Goal: Navigation & Orientation: Find specific page/section

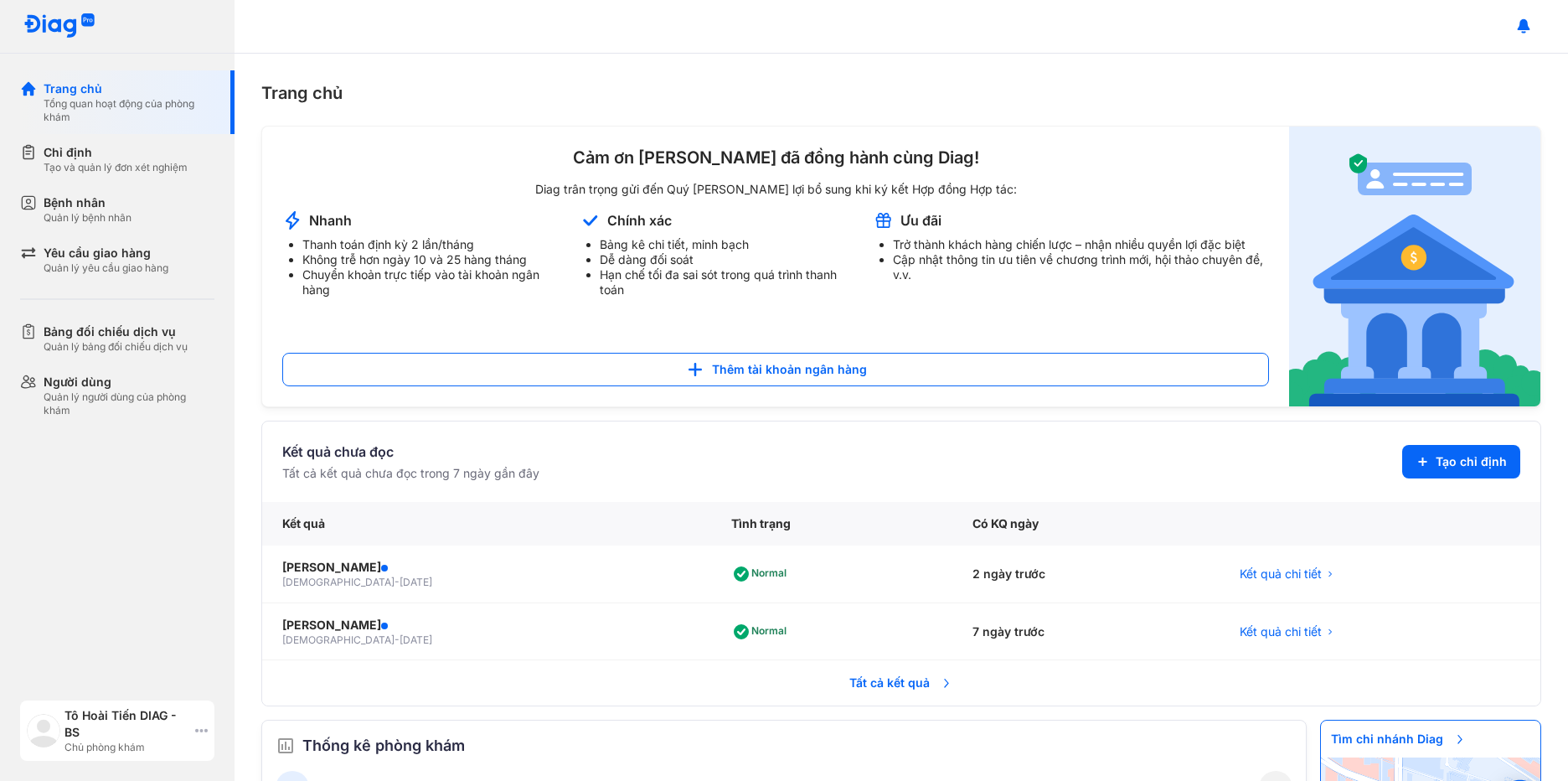
click at [200, 734] on icon at bounding box center [202, 730] width 13 height 14
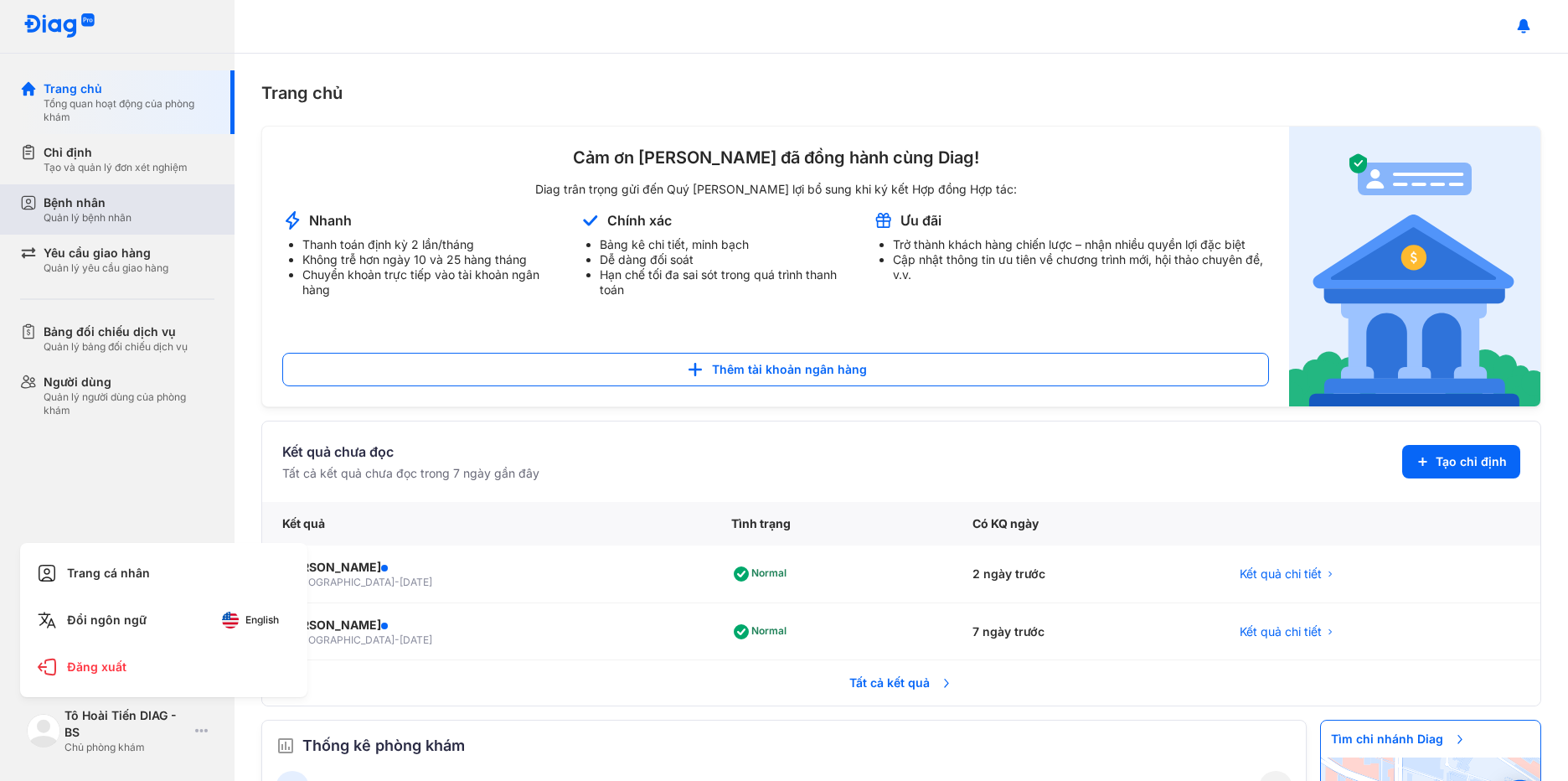
click at [122, 202] on div "Bệnh nhân" at bounding box center [87, 203] width 88 height 16
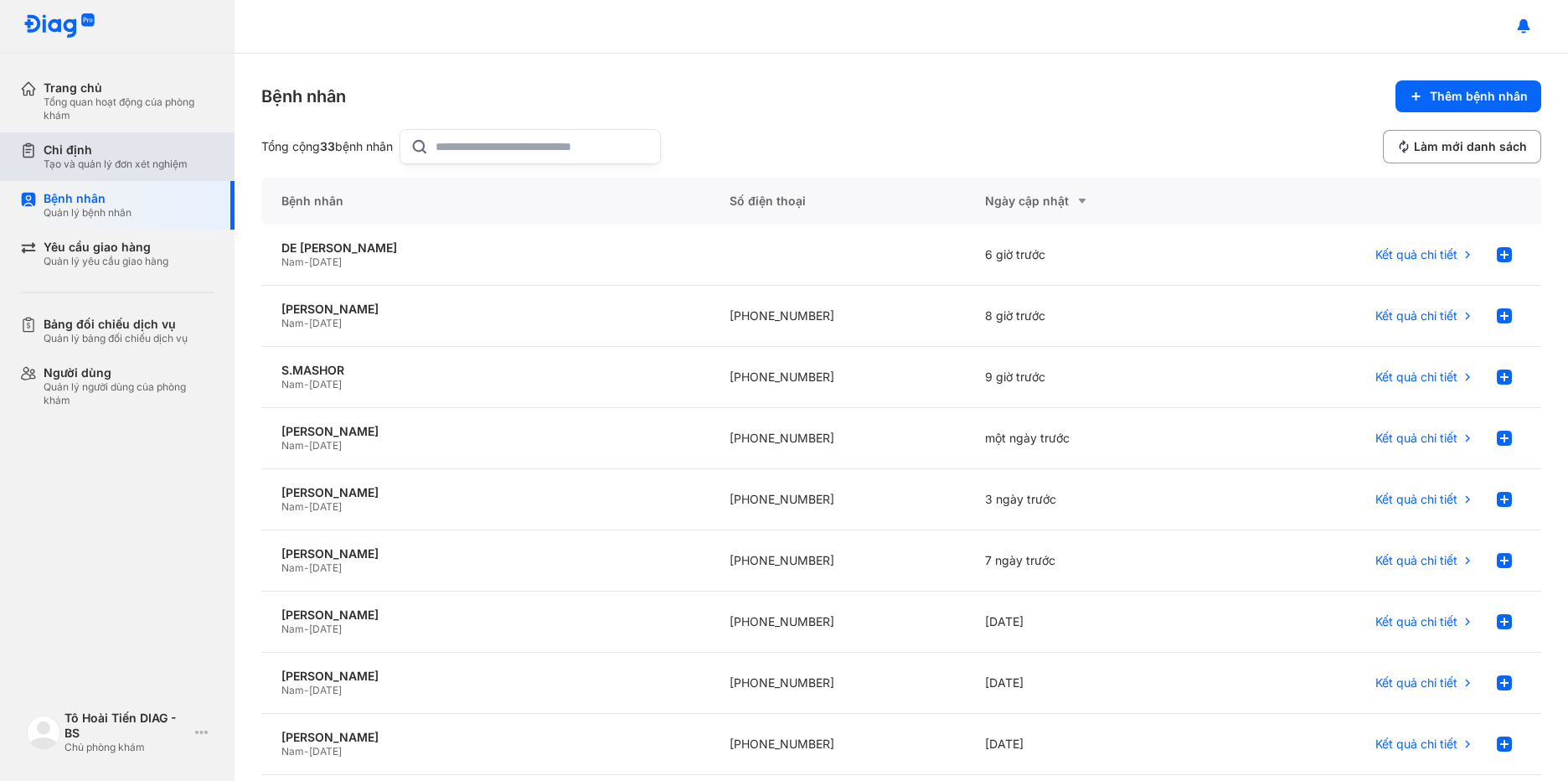
click at [50, 144] on div "Chỉ định" at bounding box center [115, 150] width 144 height 15
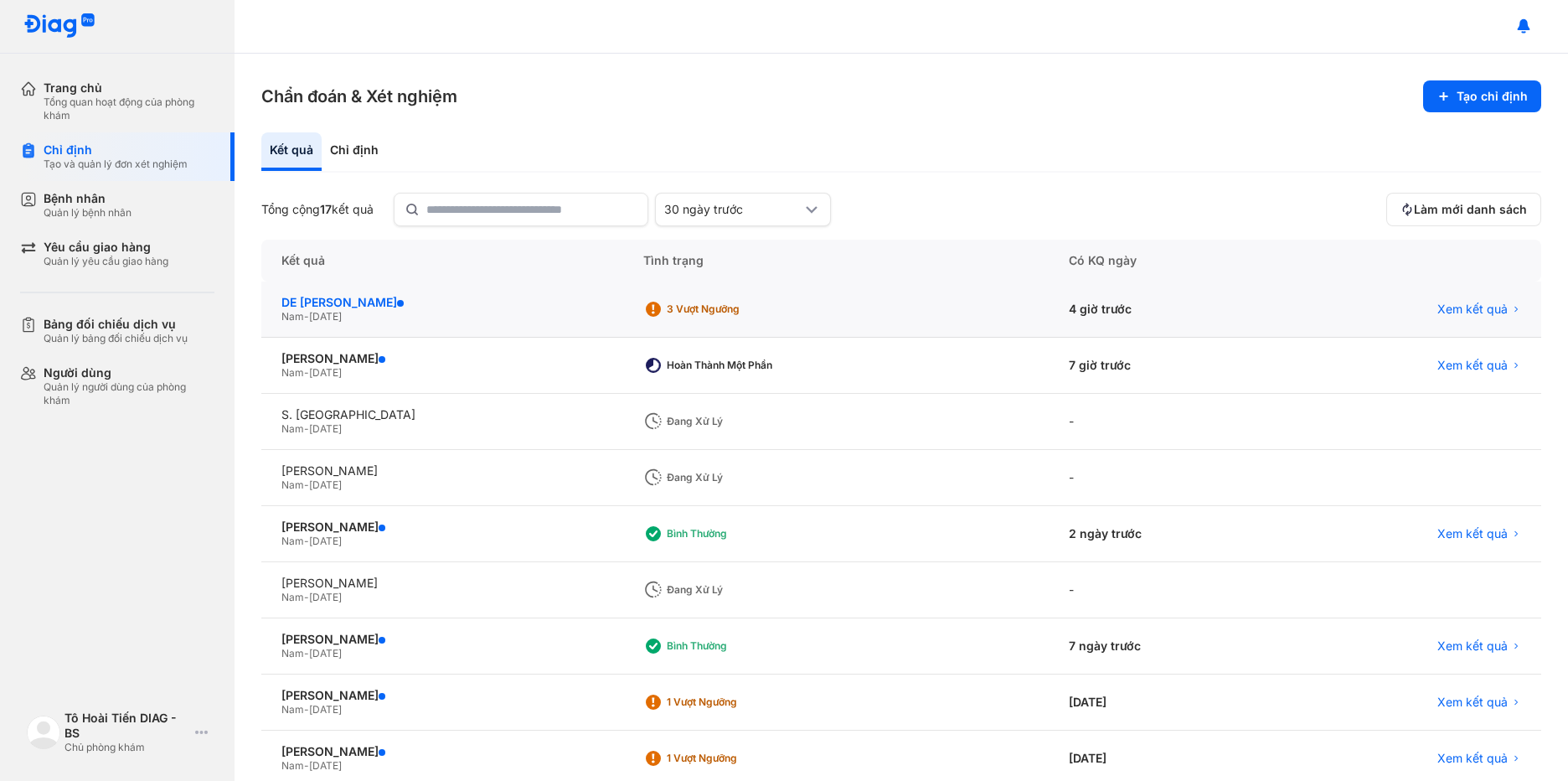
click at [575, 305] on div "DE BLASI JOACHIM SERGE" at bounding box center [443, 302] width 322 height 15
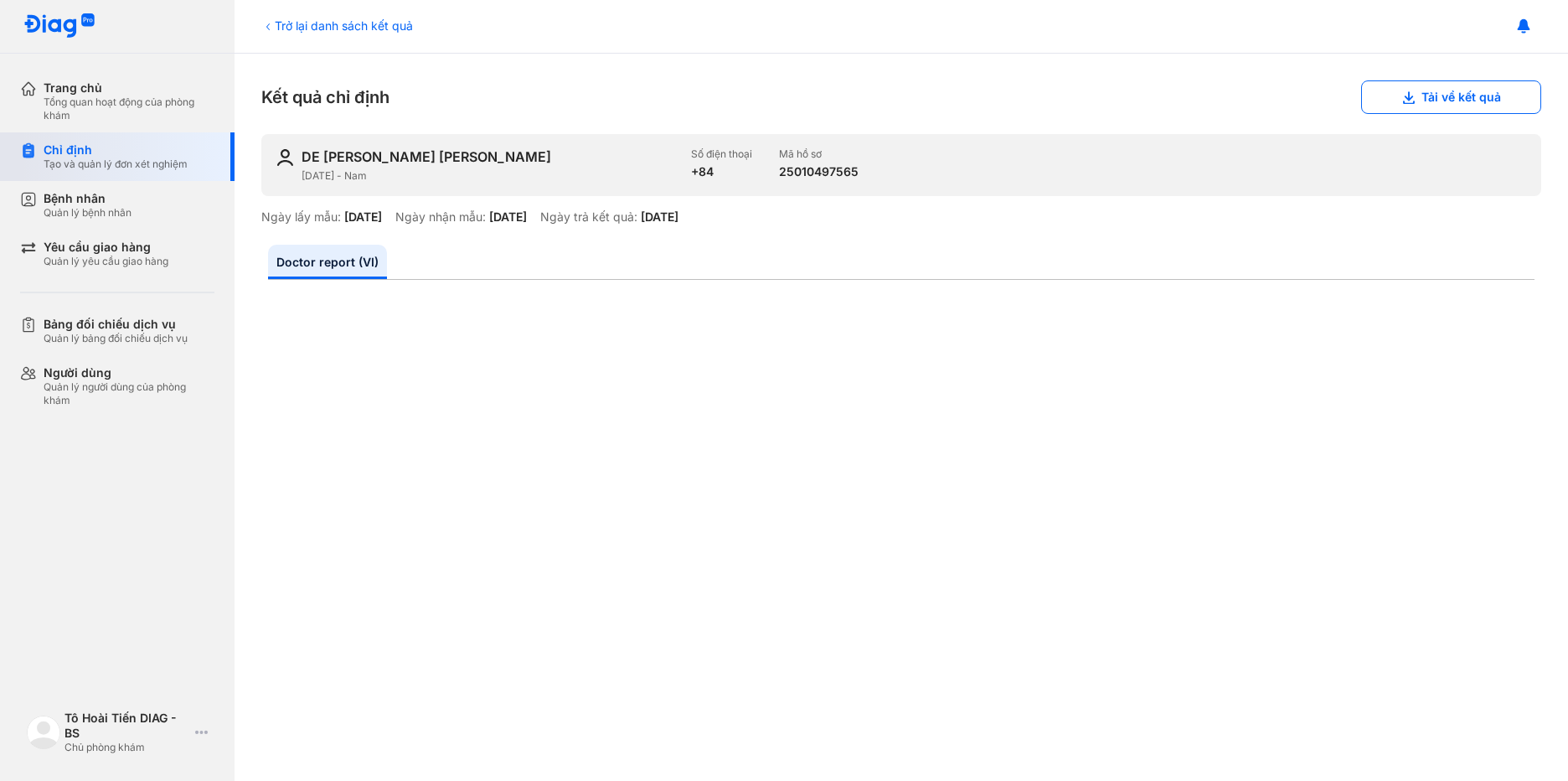
click at [148, 151] on div "Chỉ định" at bounding box center [115, 150] width 144 height 15
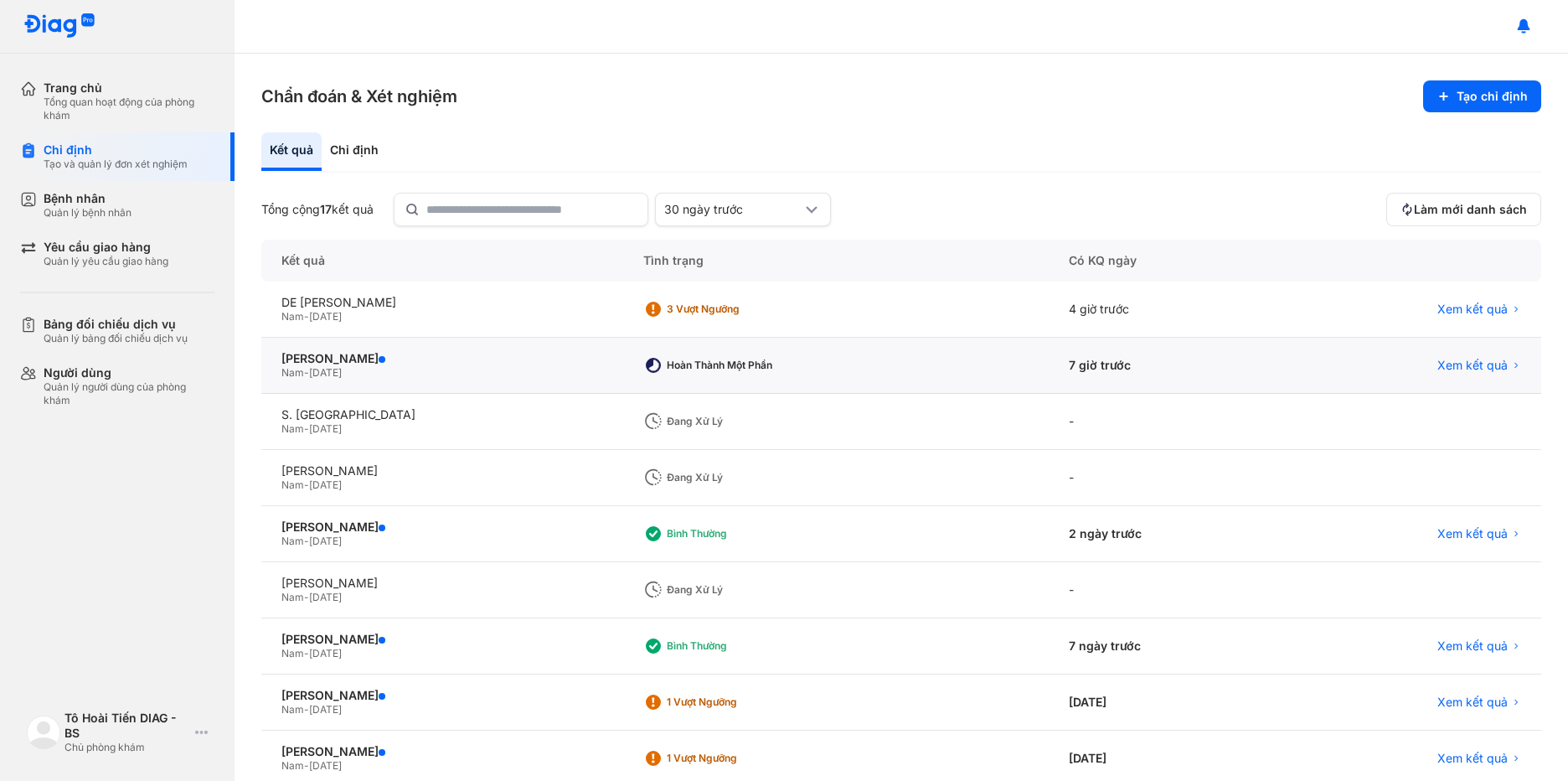
click at [786, 370] on div "Hoàn thành một phần" at bounding box center [733, 365] width 134 height 14
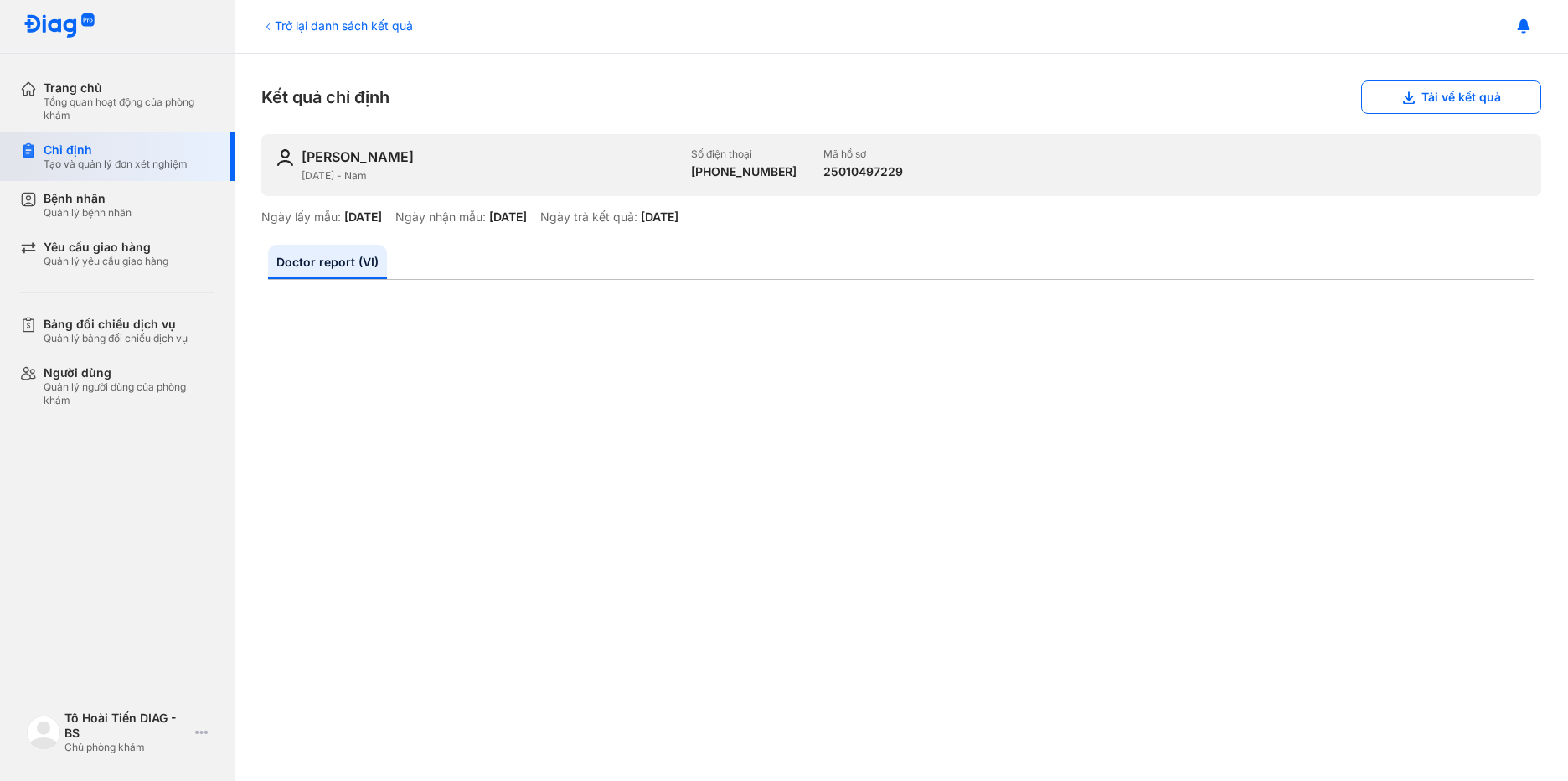
click at [123, 144] on div "Chỉ định" at bounding box center [115, 150] width 144 height 15
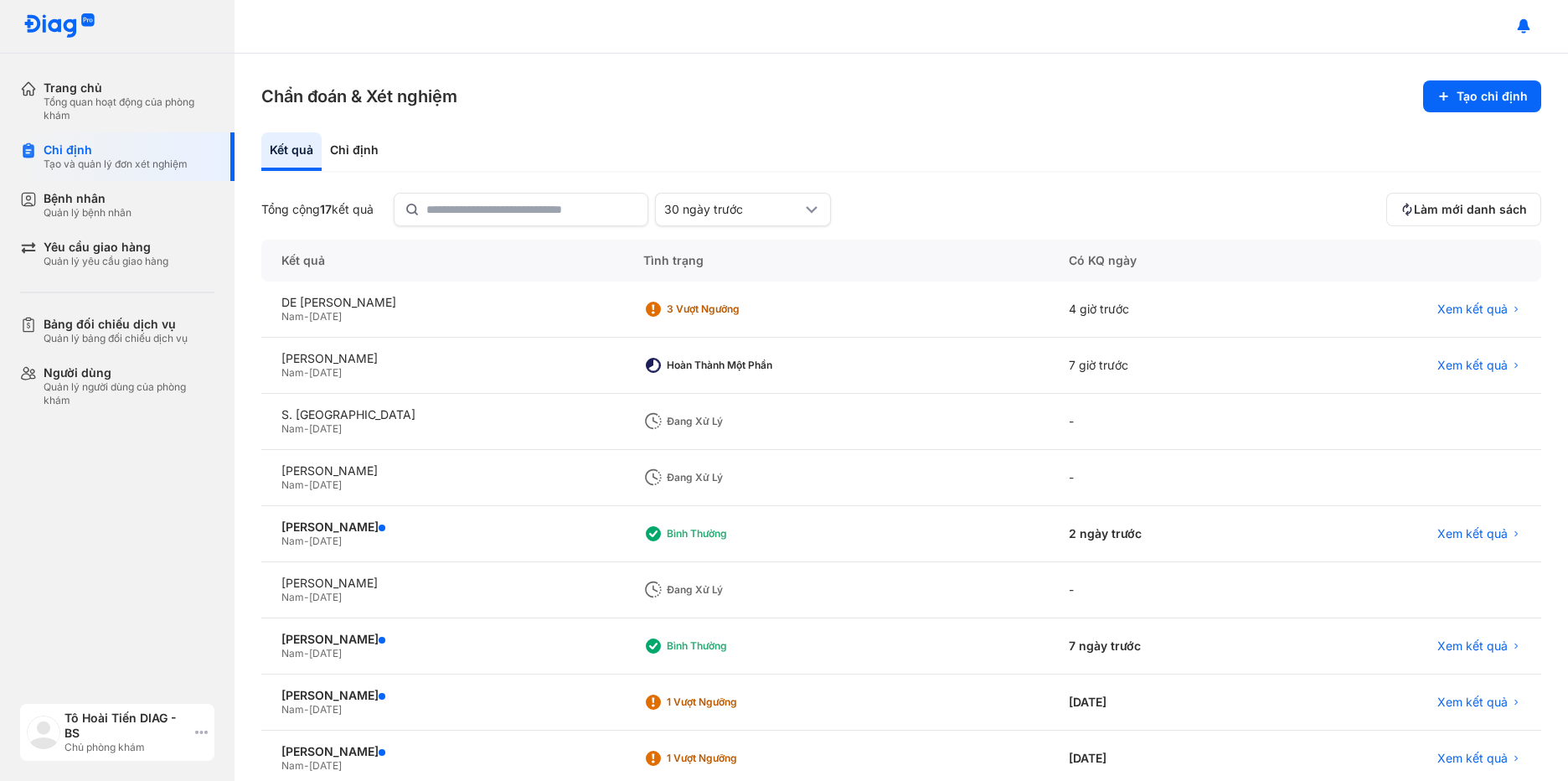
click at [203, 727] on icon at bounding box center [202, 732] width 13 height 14
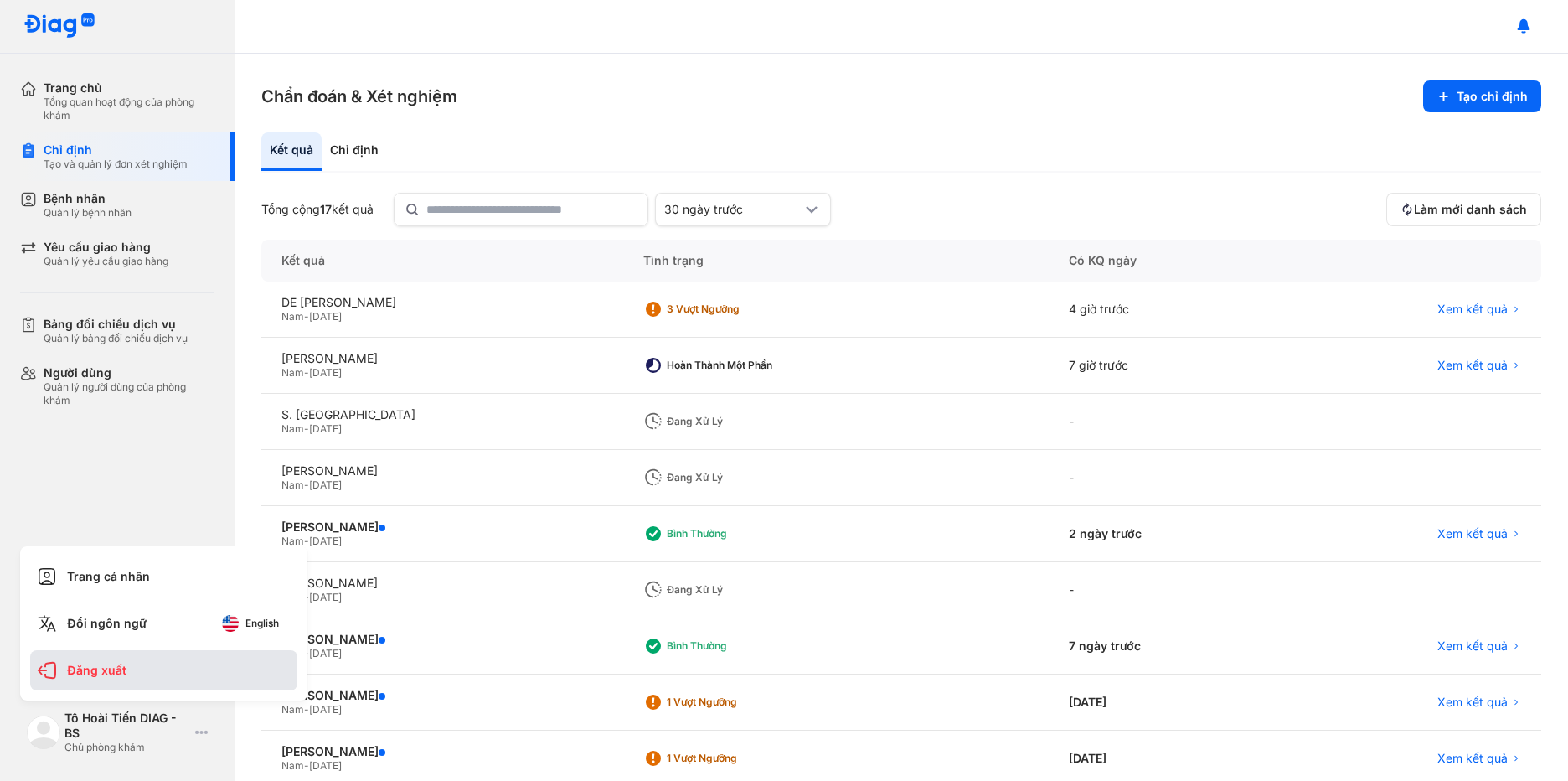
click at [205, 687] on div "Đăng xuất" at bounding box center [164, 670] width 267 height 40
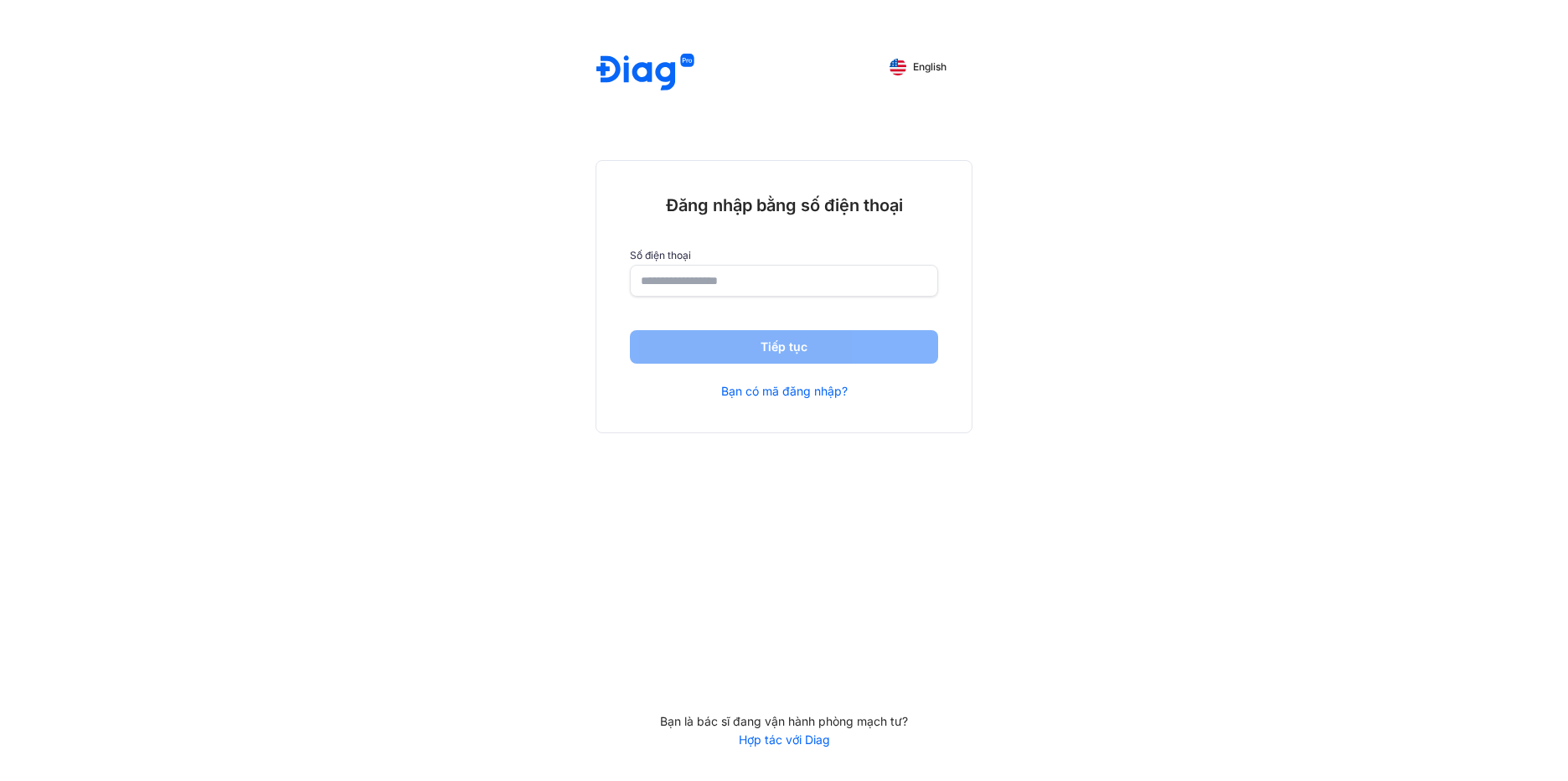
click at [704, 287] on input "number" at bounding box center [784, 280] width 286 height 30
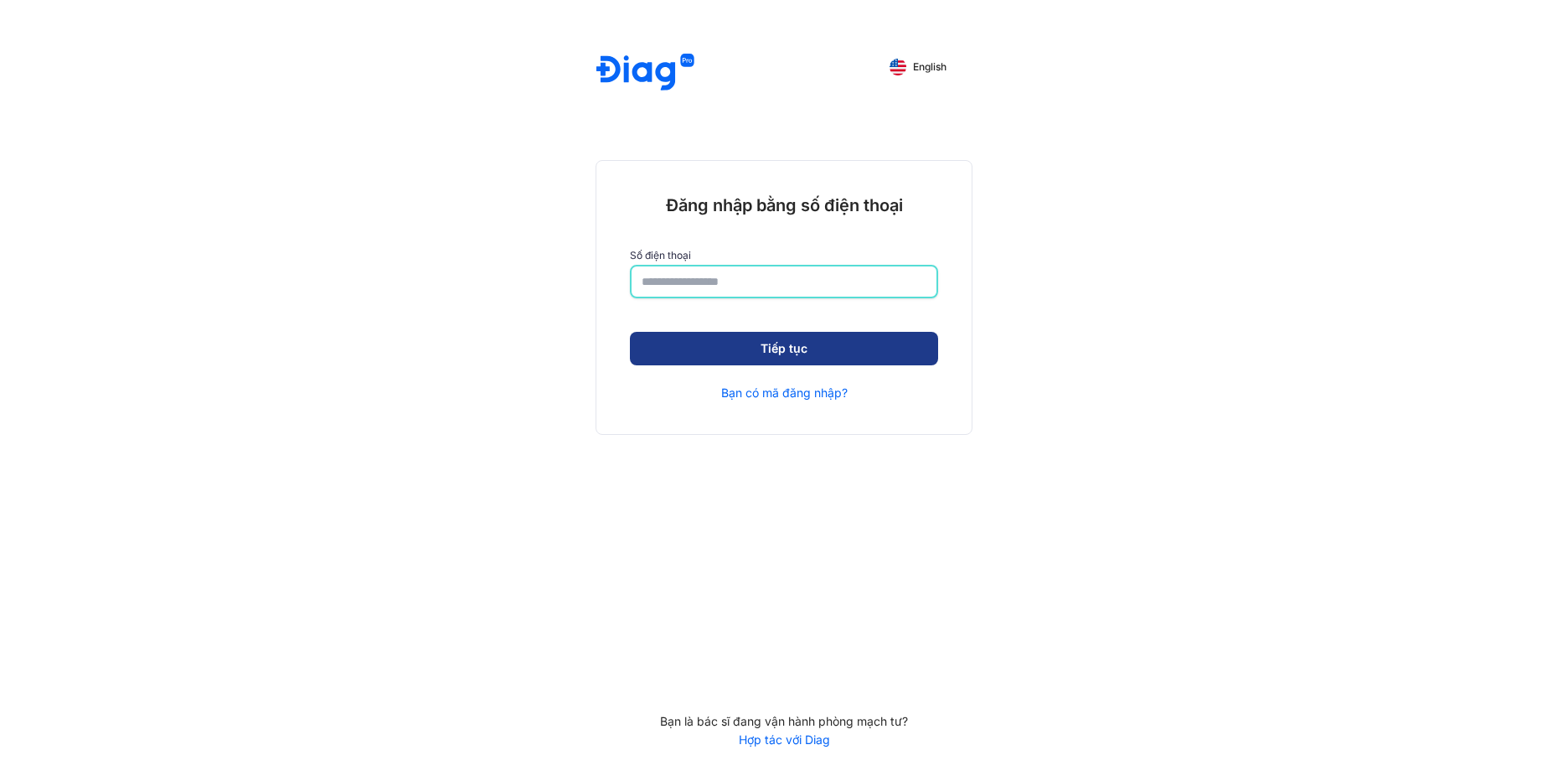
type input "**********"
click at [697, 341] on button "Tiếp tục" at bounding box center [784, 350] width 308 height 34
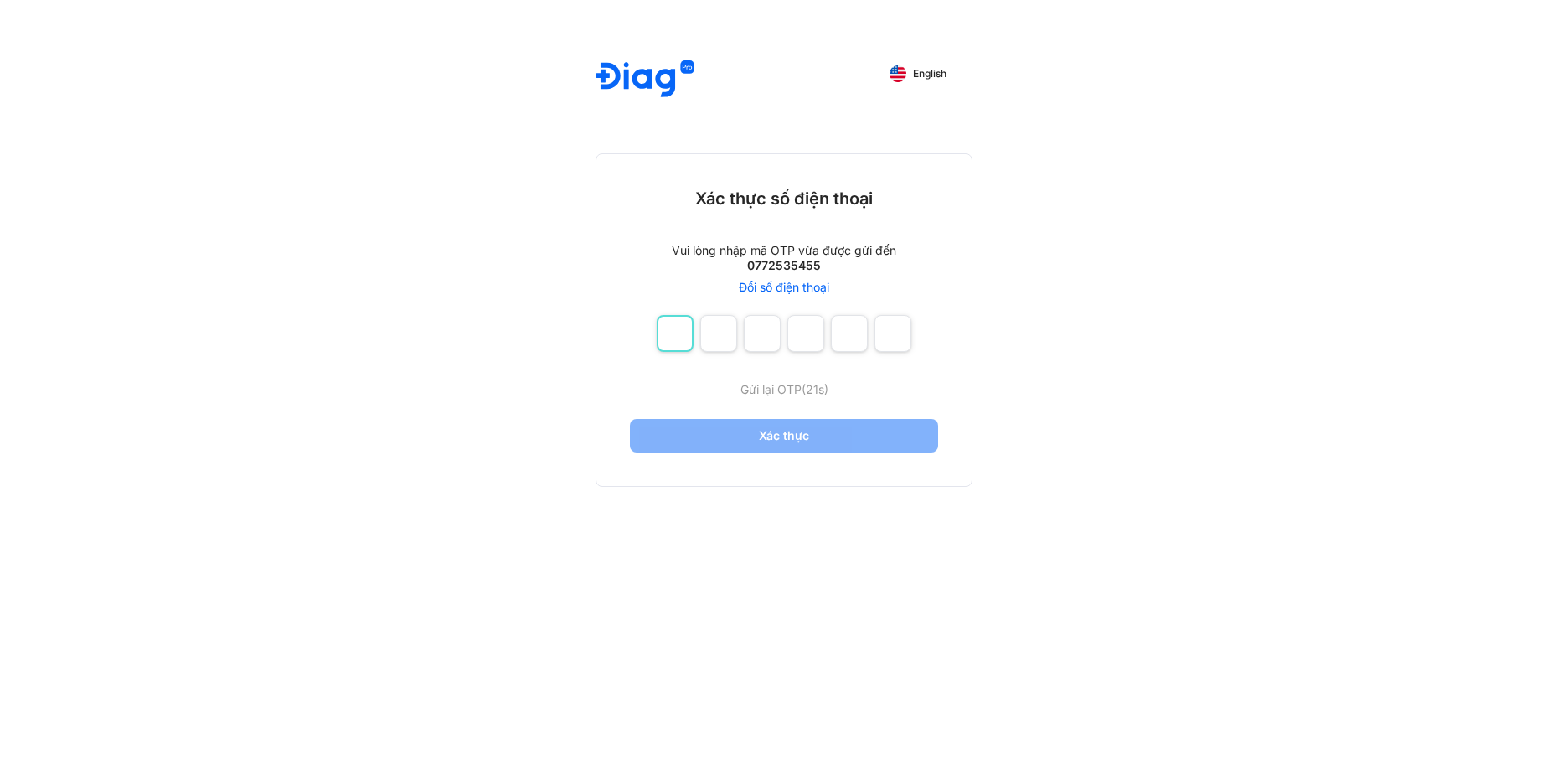
click at [678, 336] on input "number" at bounding box center [674, 333] width 37 height 37
type input "*"
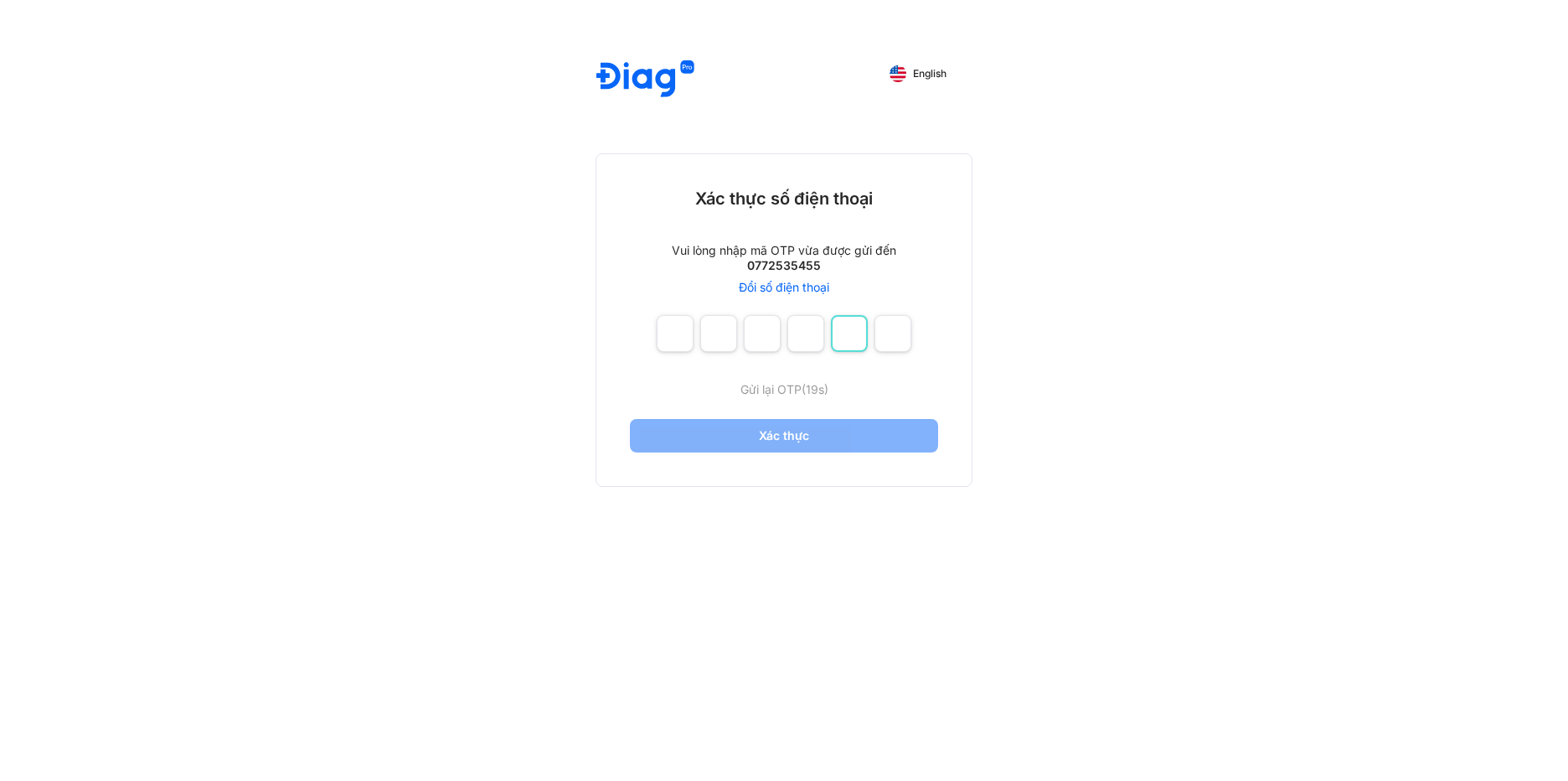
type input "*"
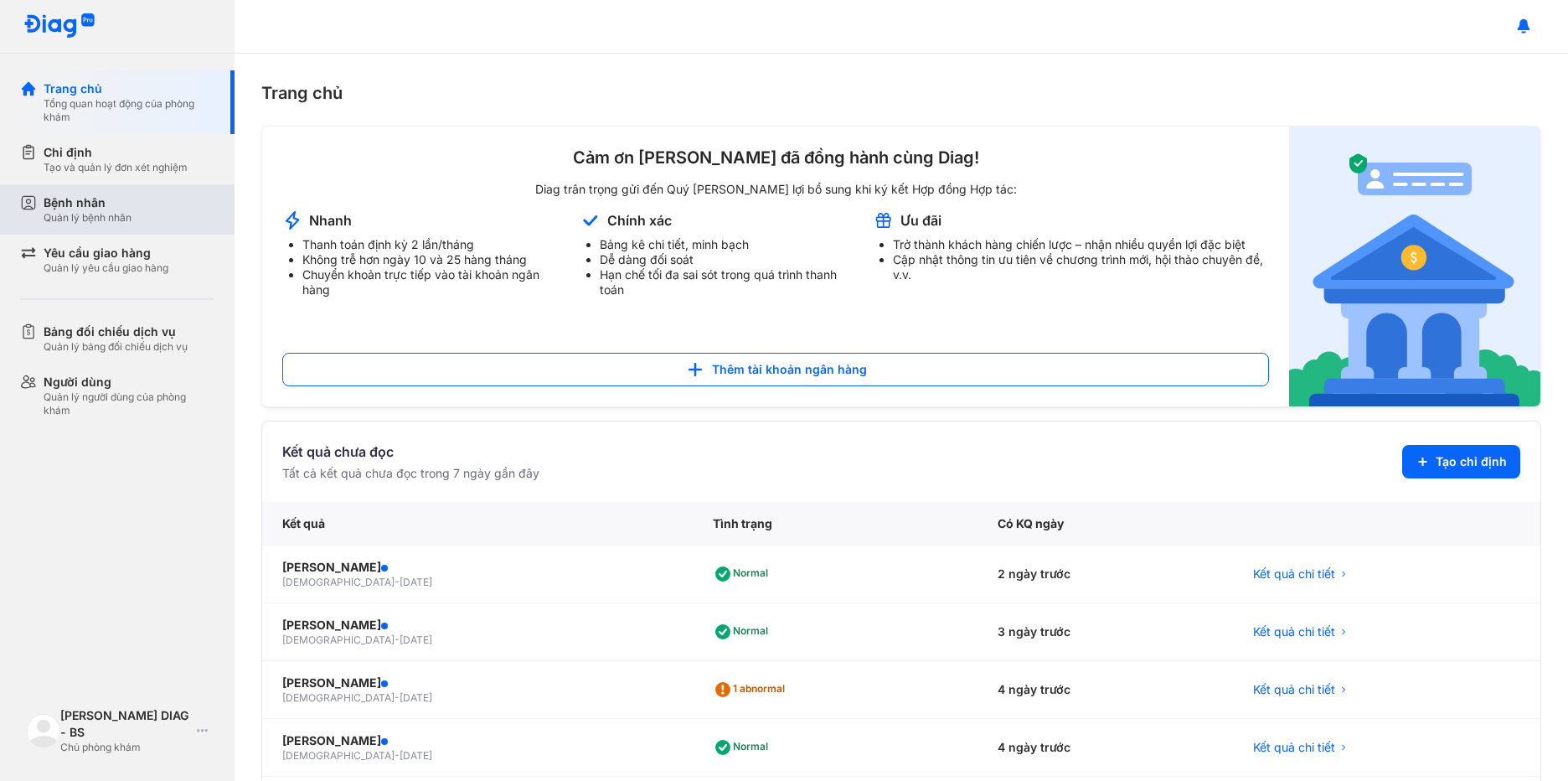
click at [114, 218] on div "Quản lý bệnh nhân" at bounding box center [87, 217] width 88 height 14
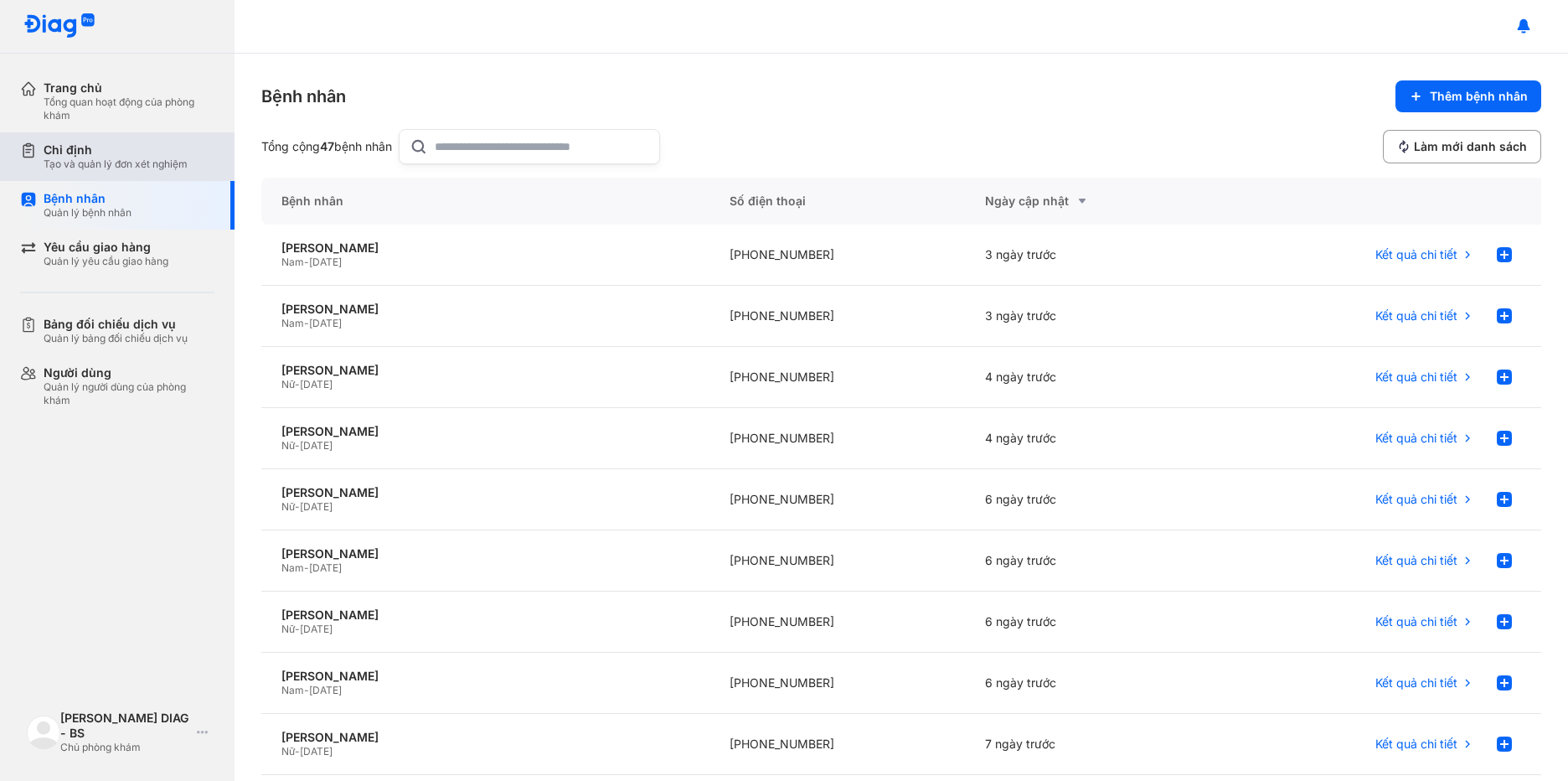
click at [75, 135] on div "Chỉ định Tạo và quản lý đơn xét nghiệm" at bounding box center [127, 156] width 215 height 48
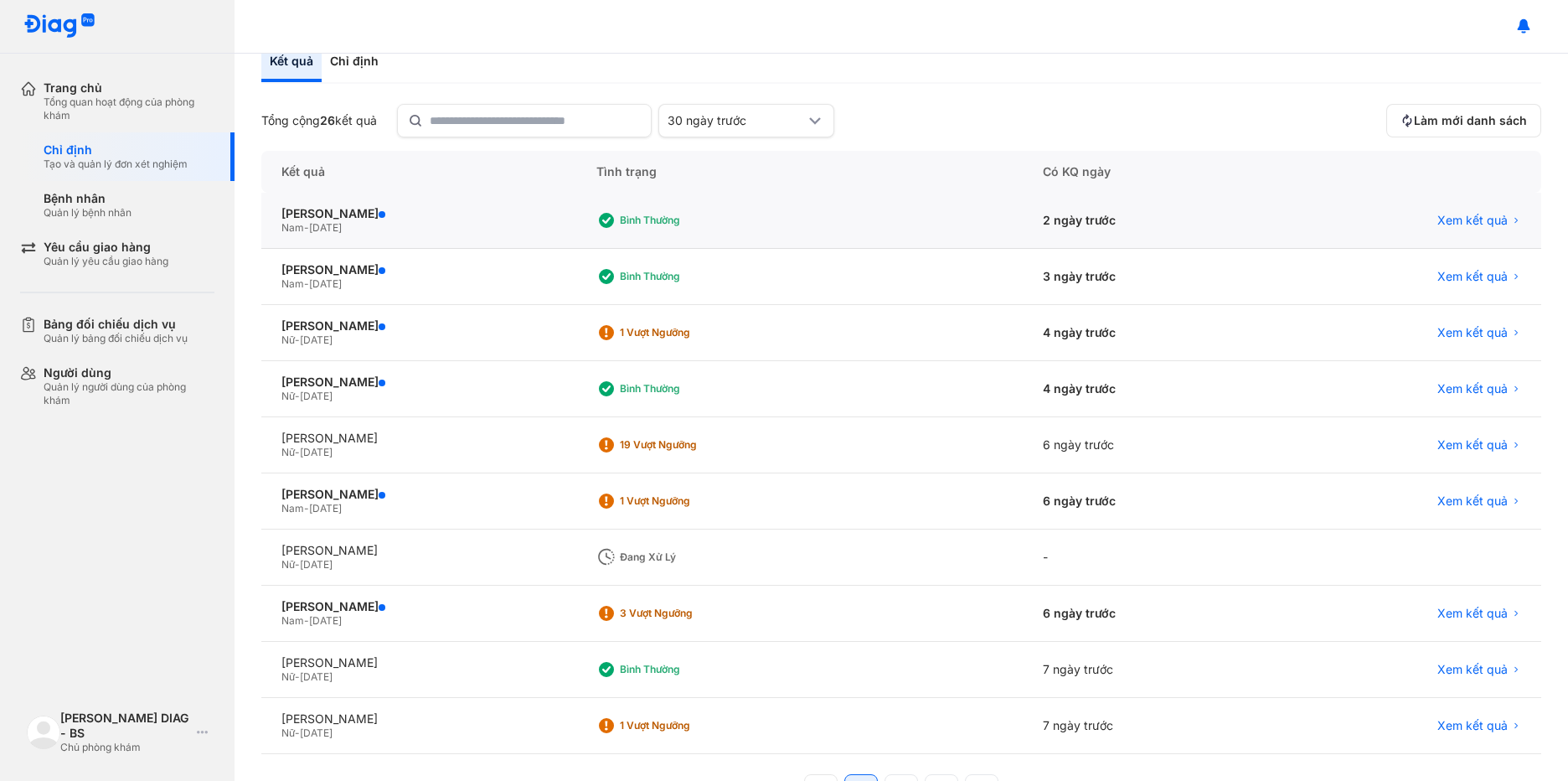
scroll to position [149, 0]
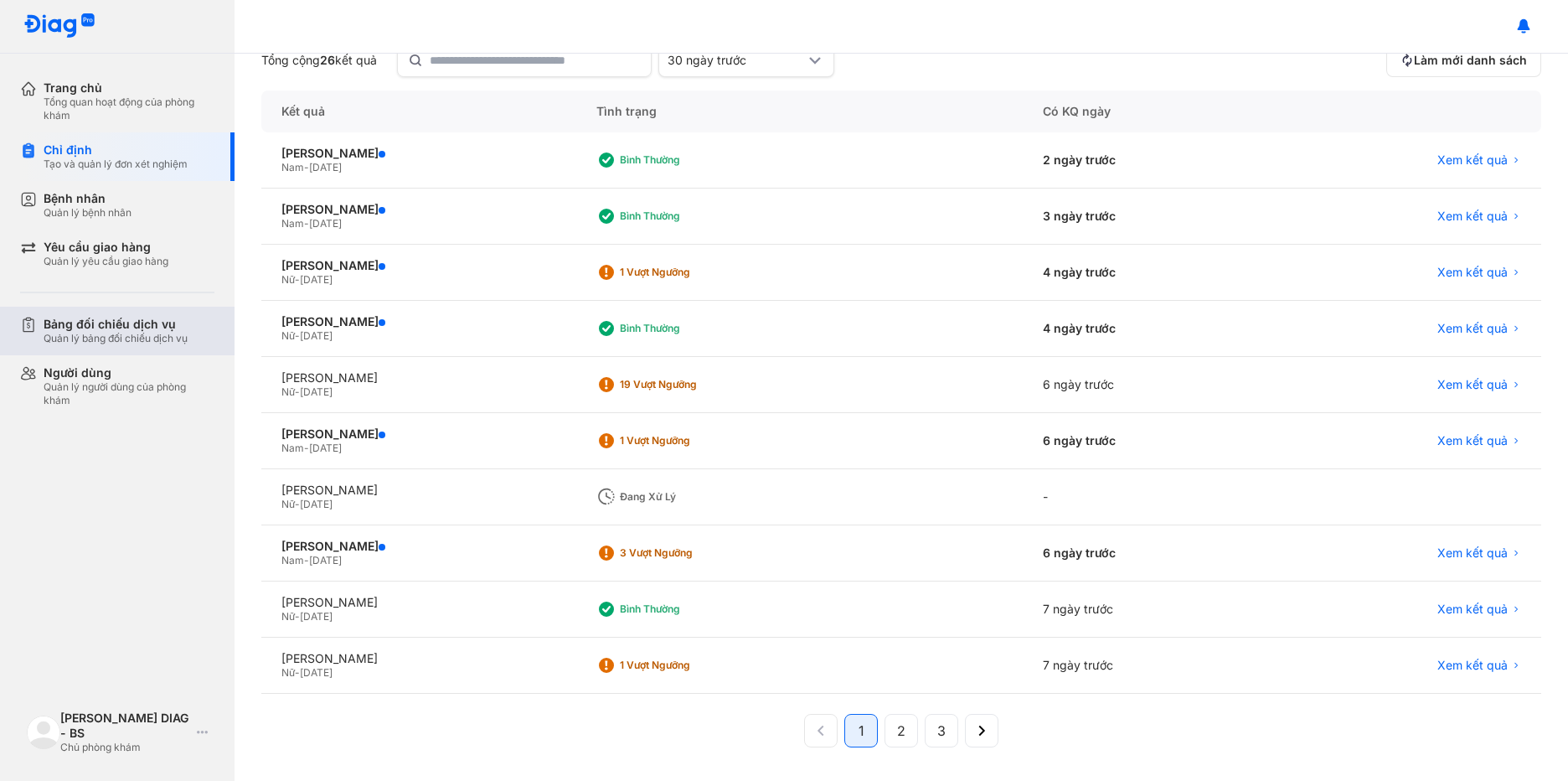
click at [151, 325] on div "Bảng đối chiếu dịch vụ" at bounding box center [115, 324] width 144 height 15
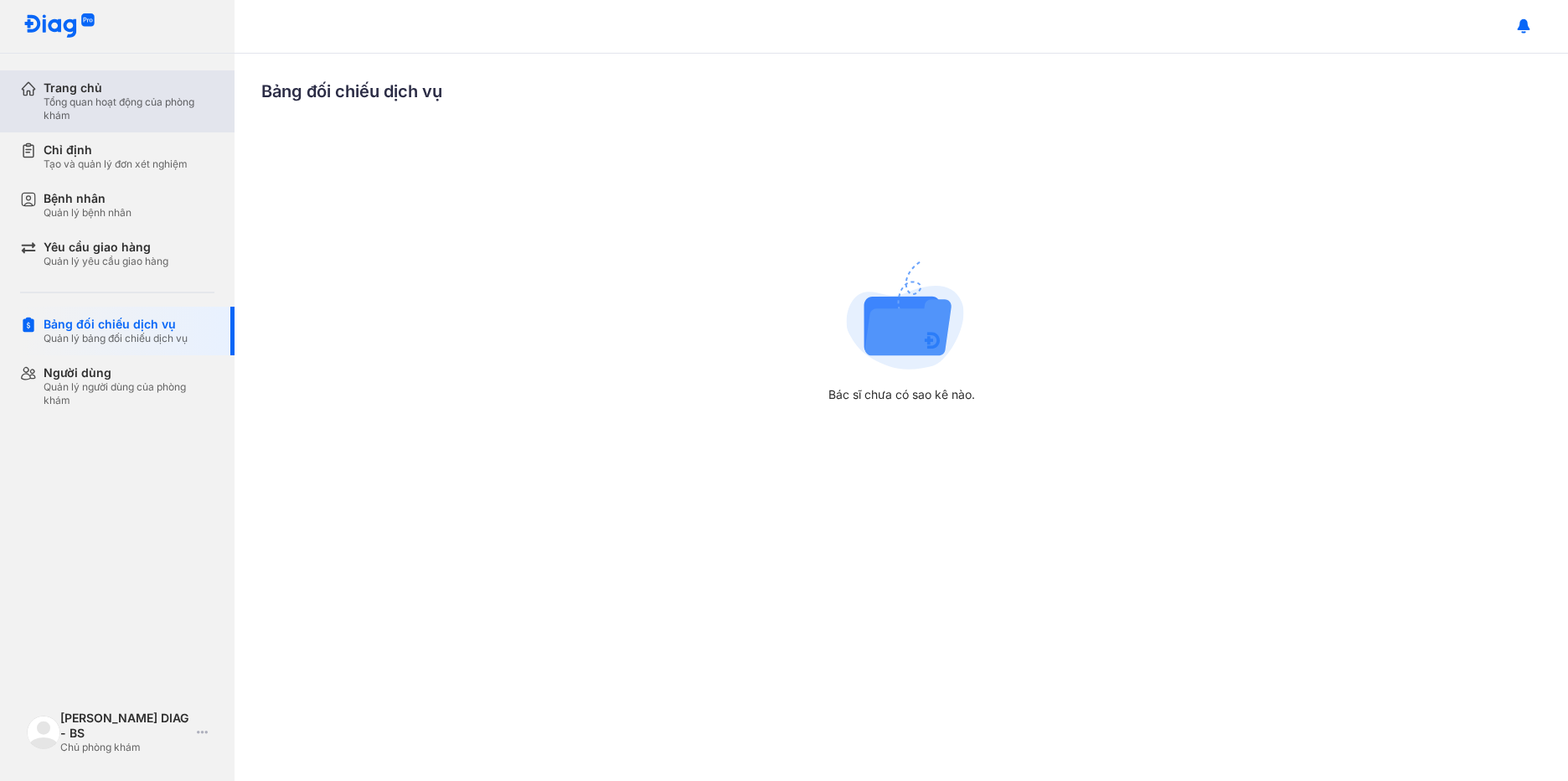
click at [116, 85] on div "Trang chủ" at bounding box center [129, 87] width 171 height 15
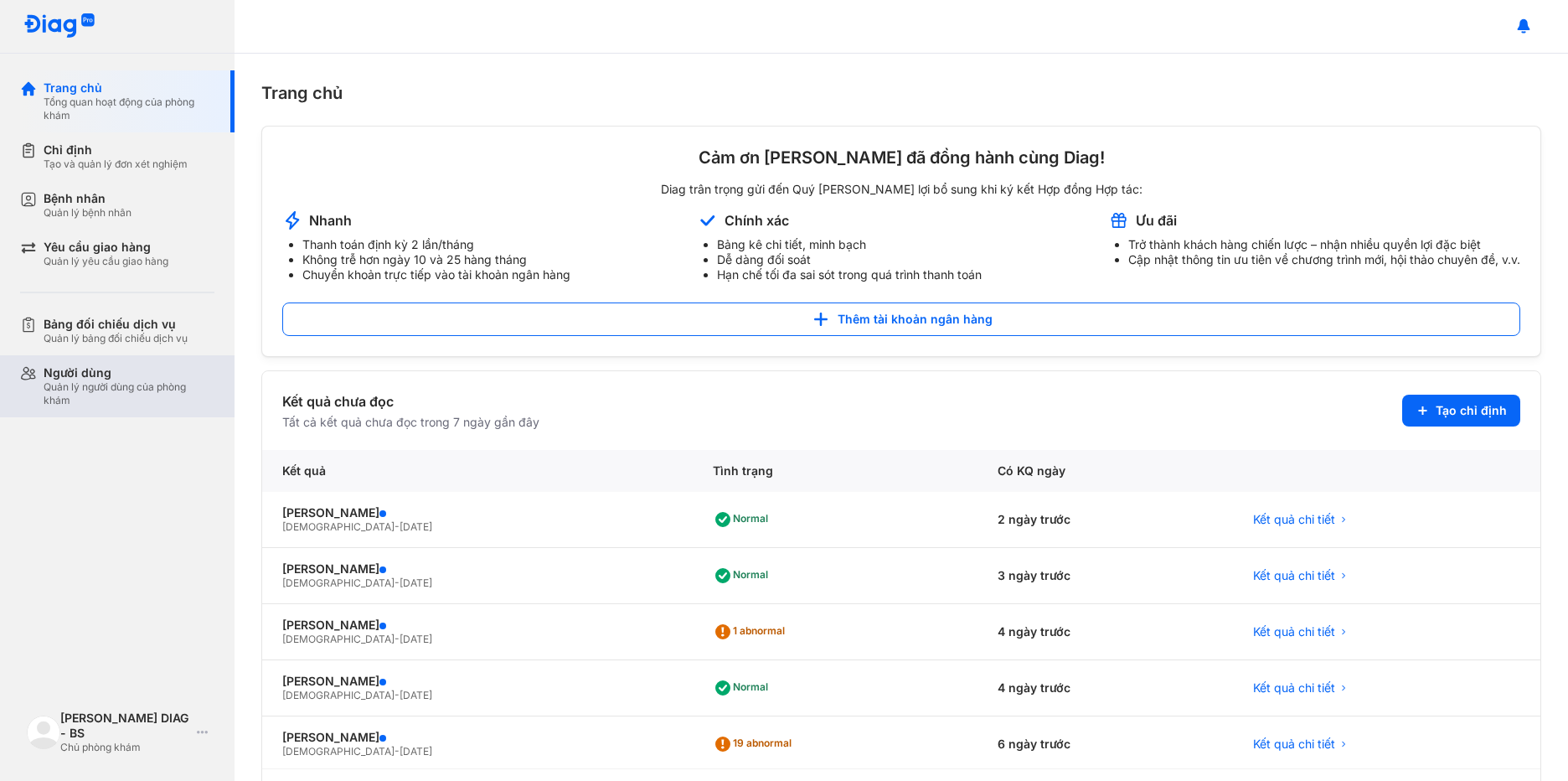
click at [112, 379] on div "Người dùng" at bounding box center [129, 373] width 171 height 15
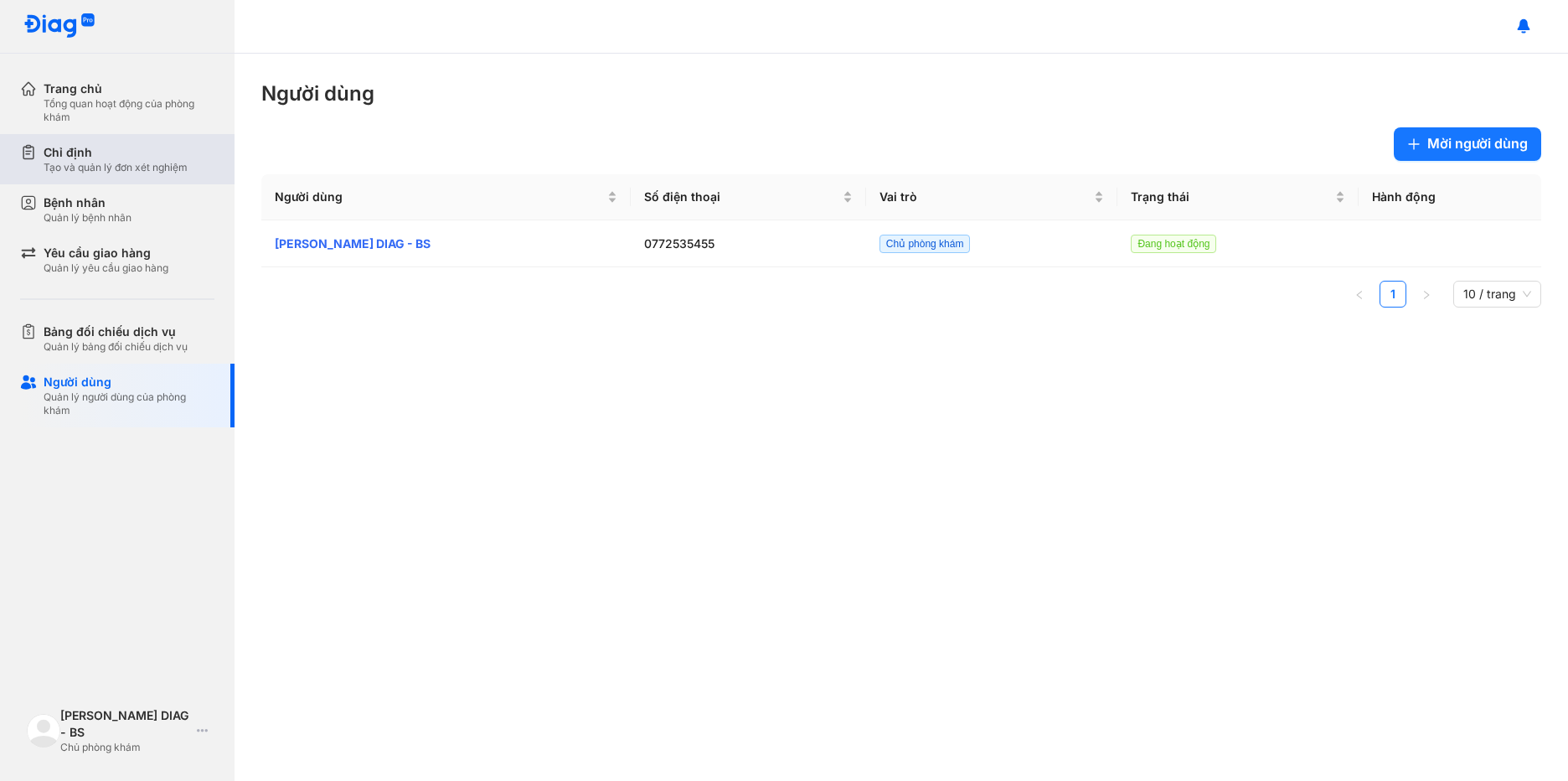
click at [145, 159] on div "Chỉ định" at bounding box center [115, 152] width 144 height 16
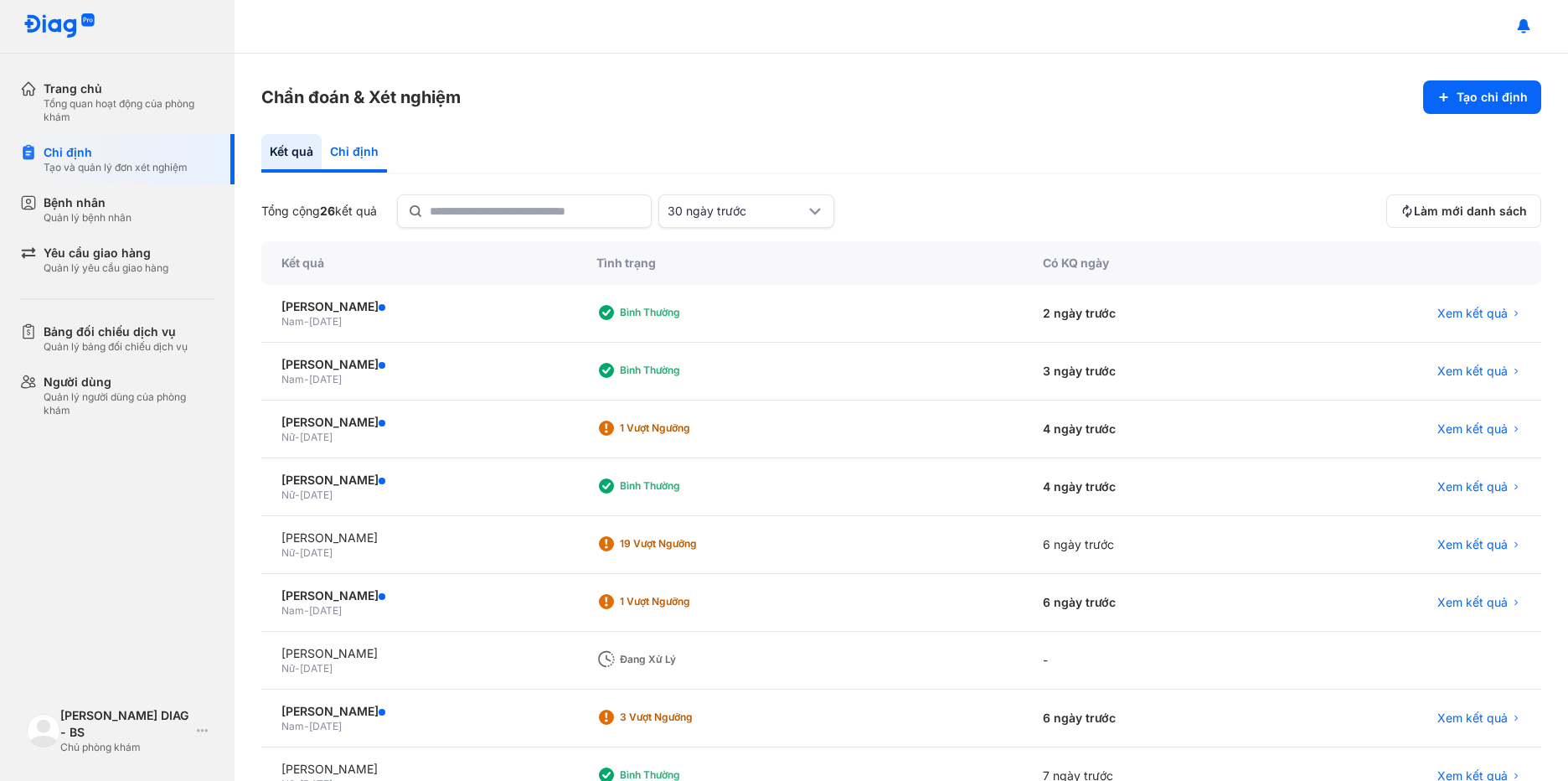
click at [342, 145] on div "Chỉ định" at bounding box center [355, 153] width 65 height 38
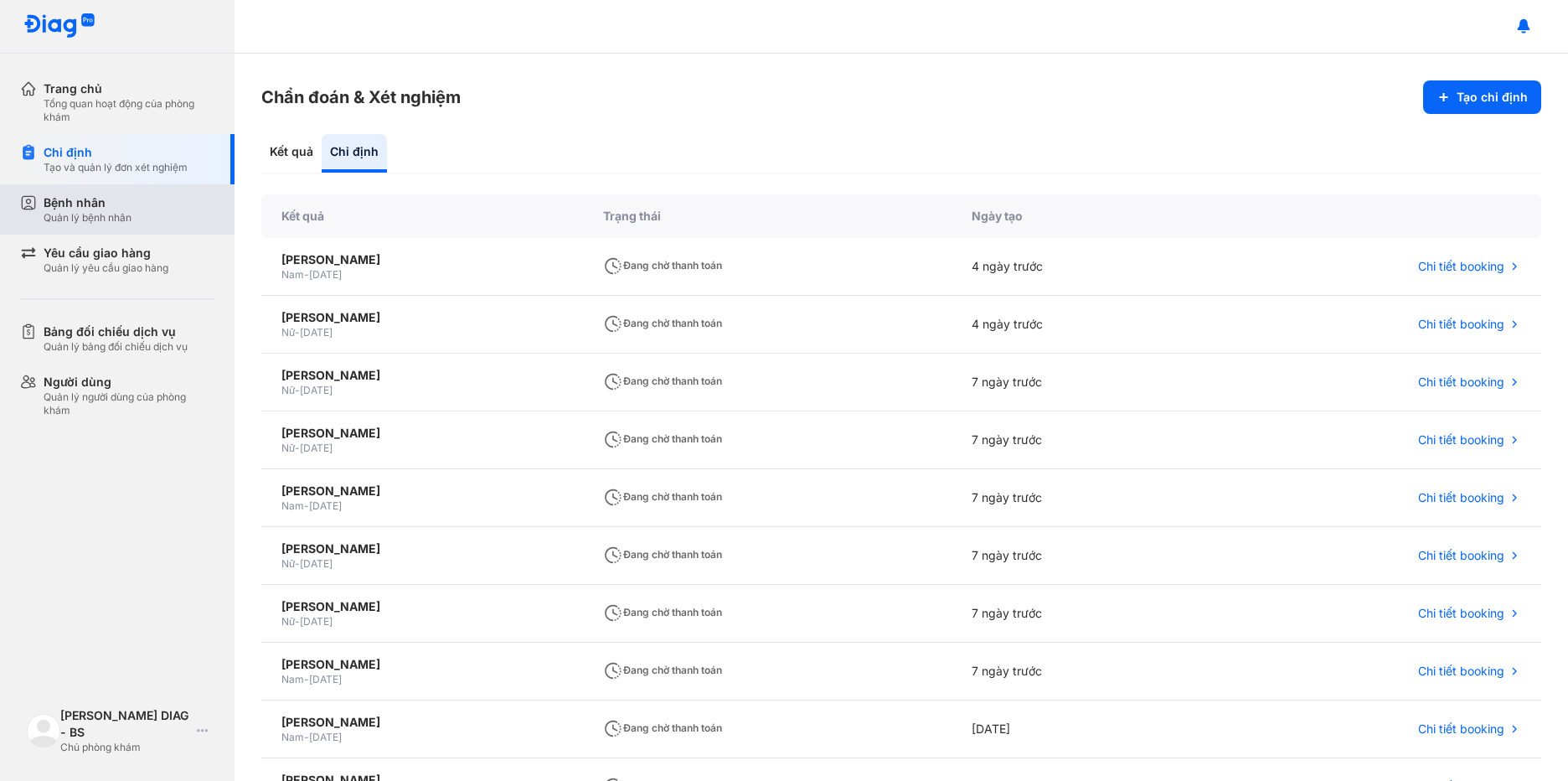
click at [84, 215] on div "Quản lý bệnh nhân" at bounding box center [87, 217] width 88 height 14
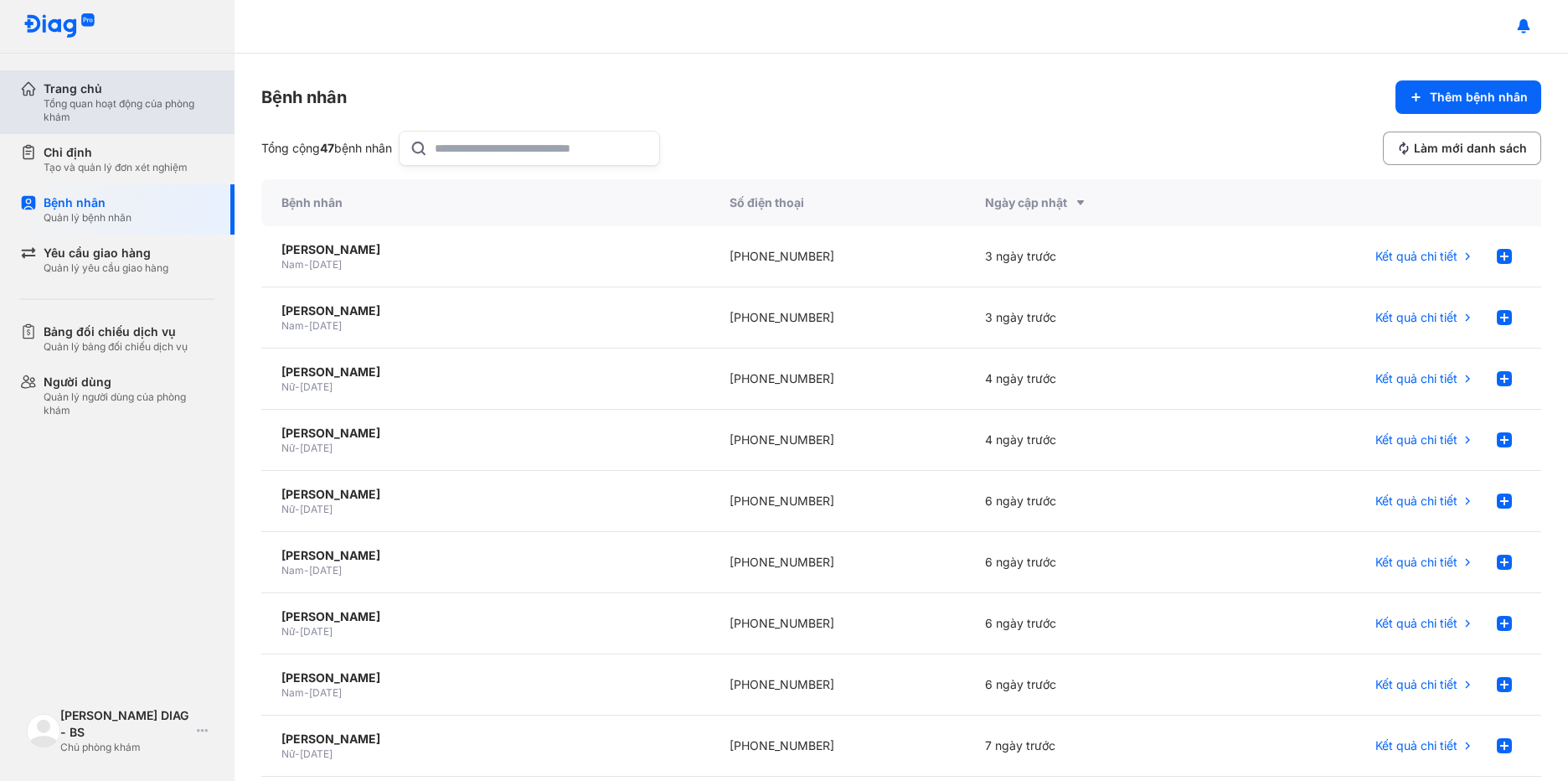
click at [108, 117] on div "Tổng quan hoạt động của phòng khám" at bounding box center [129, 110] width 171 height 26
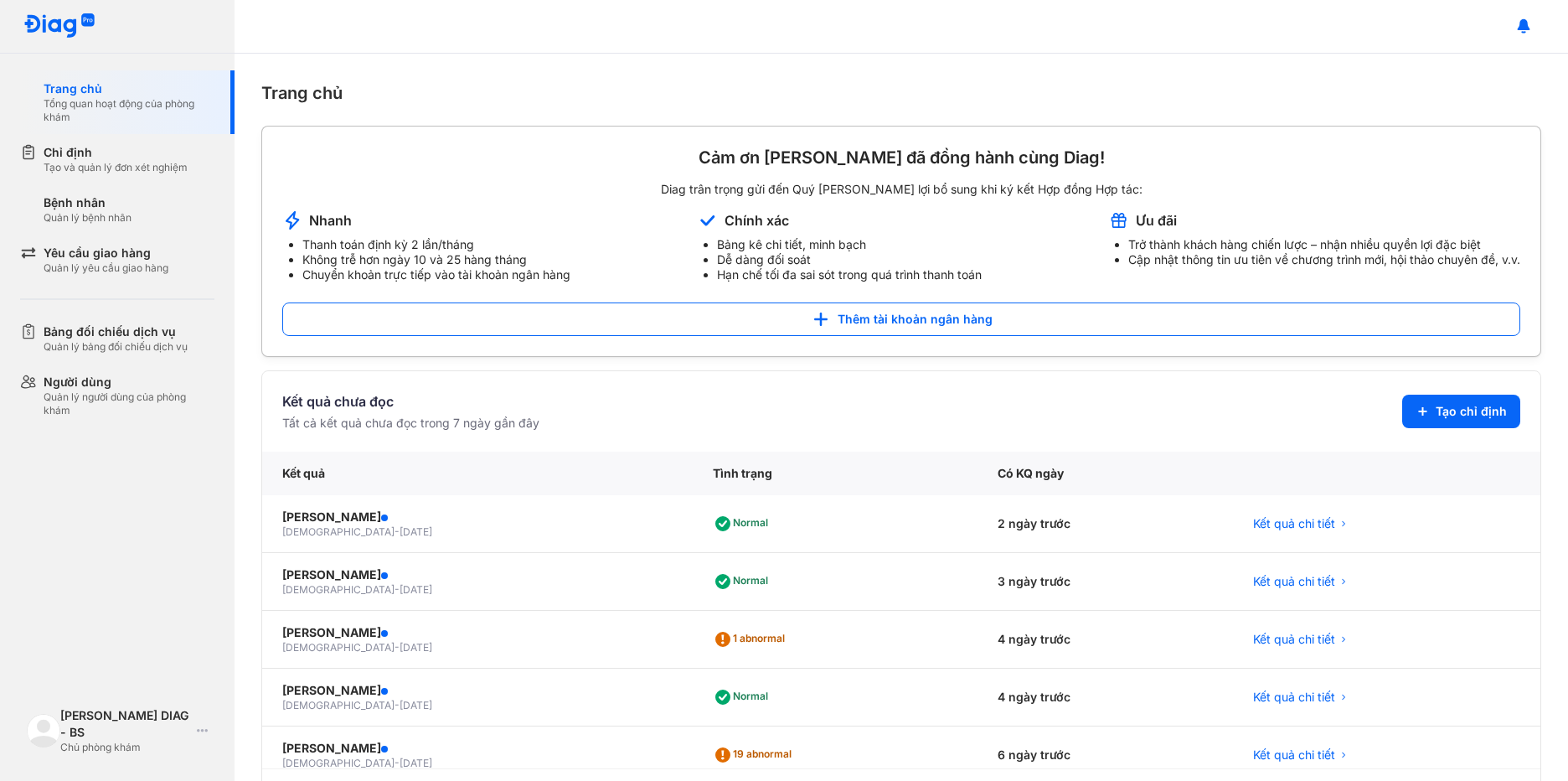
scroll to position [304, 0]
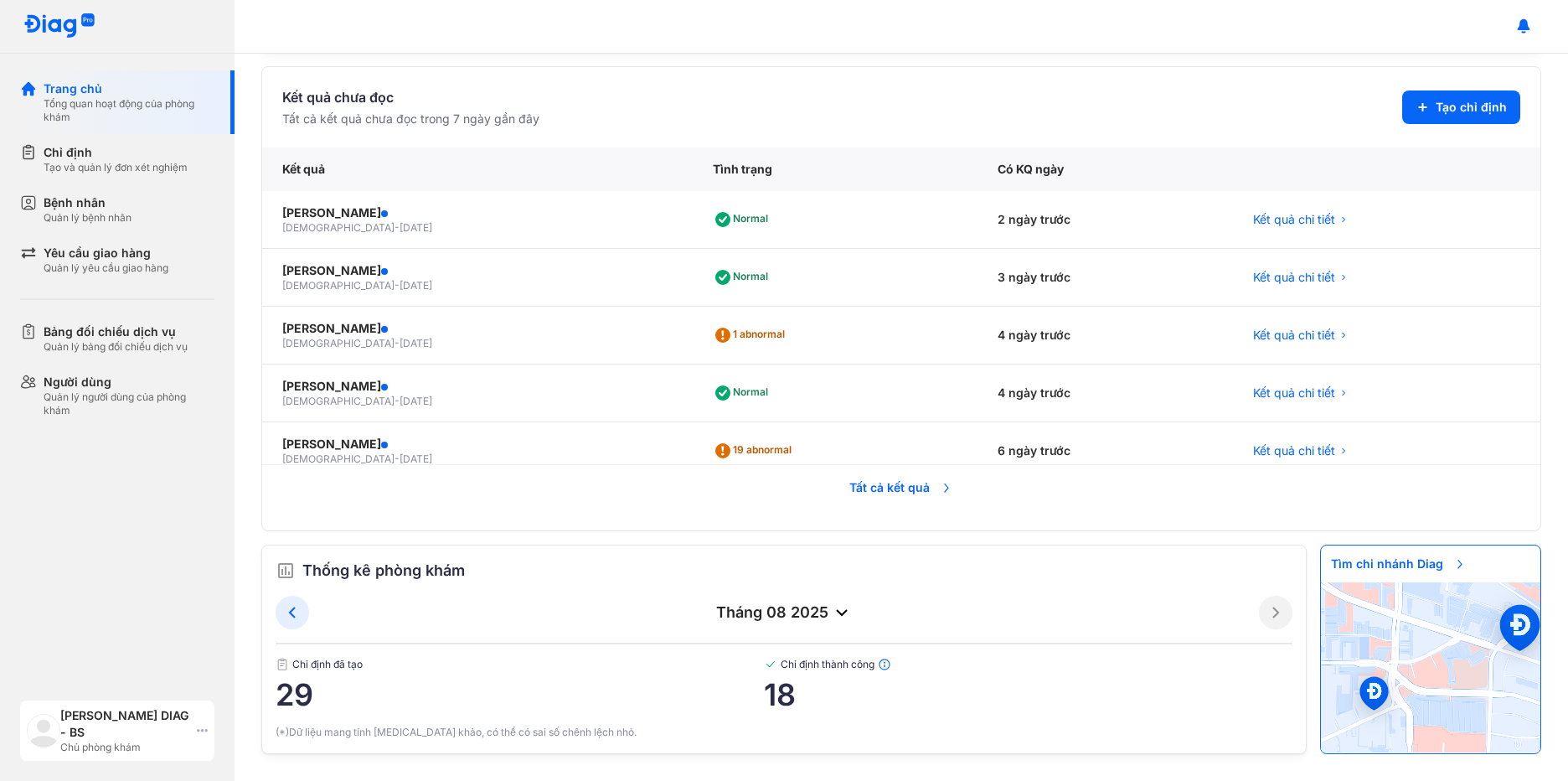
click at [196, 732] on div "[PERSON_NAME] DIAG - BS Chủ phòng khám" at bounding box center [117, 730] width 195 height 60
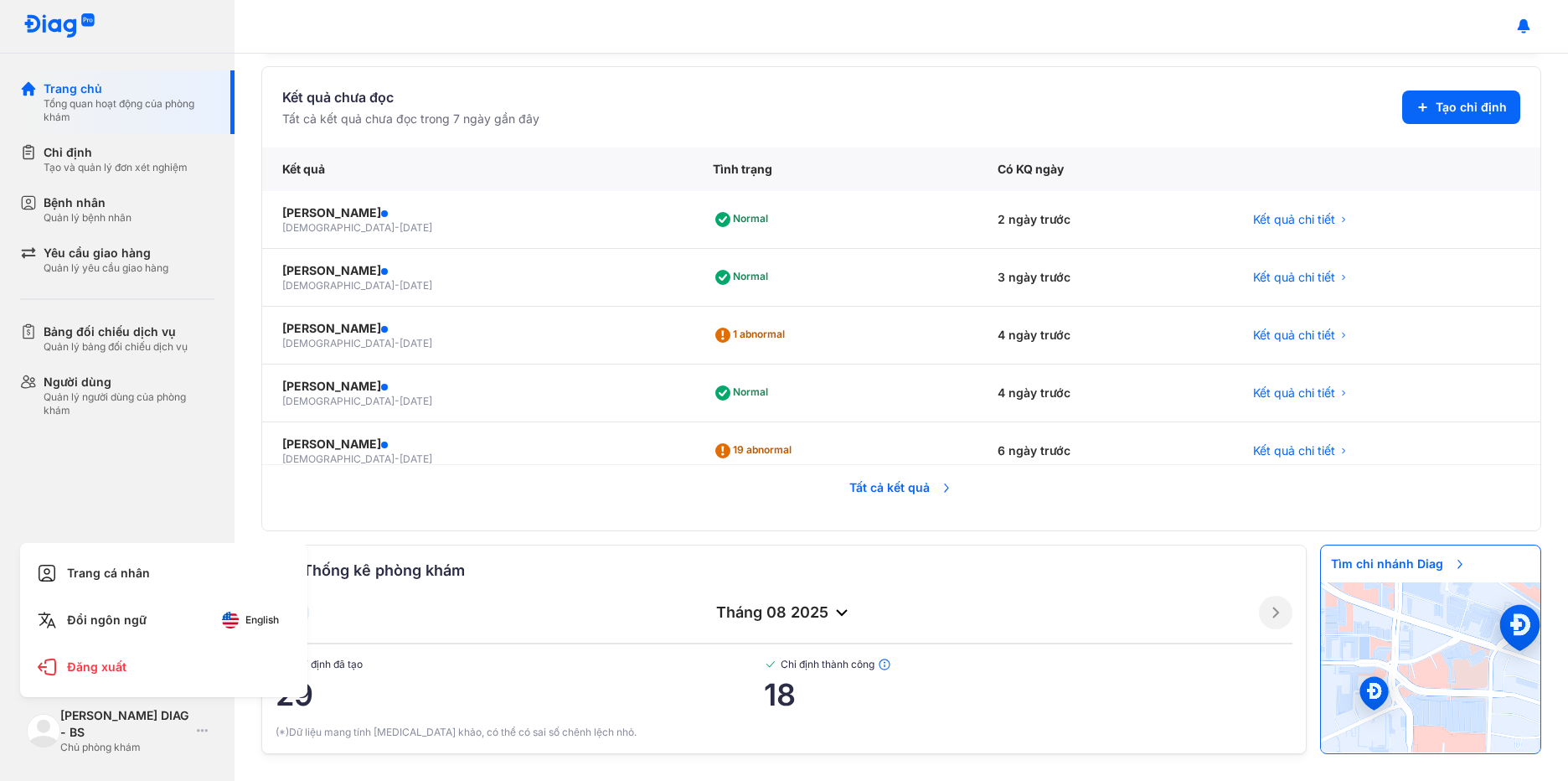
click at [207, 478] on div "Trang chủ Tổng quan hoạt động của phòng khám Chỉ định Tạo và quản lý đơn xét ng…" at bounding box center [117, 390] width 235 height 781
